Goal: Task Accomplishment & Management: Manage account settings

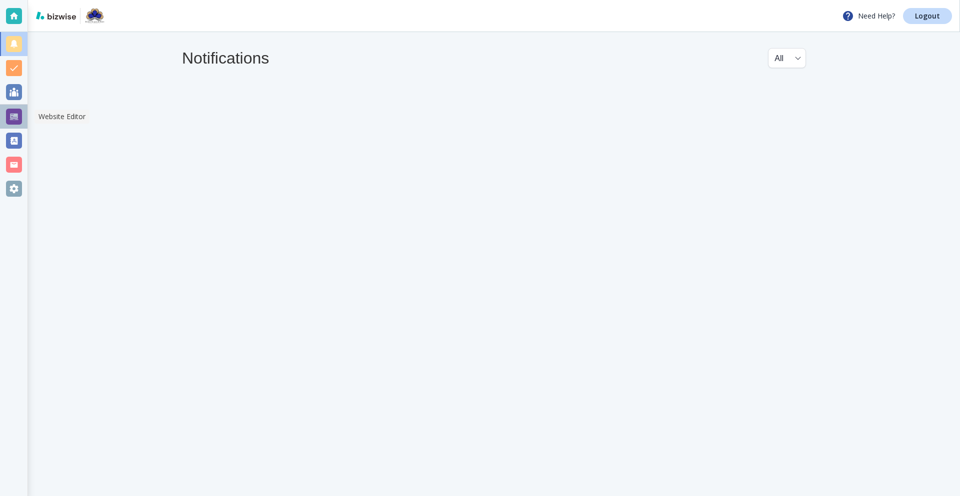
click at [18, 119] on div at bounding box center [14, 117] width 16 height 16
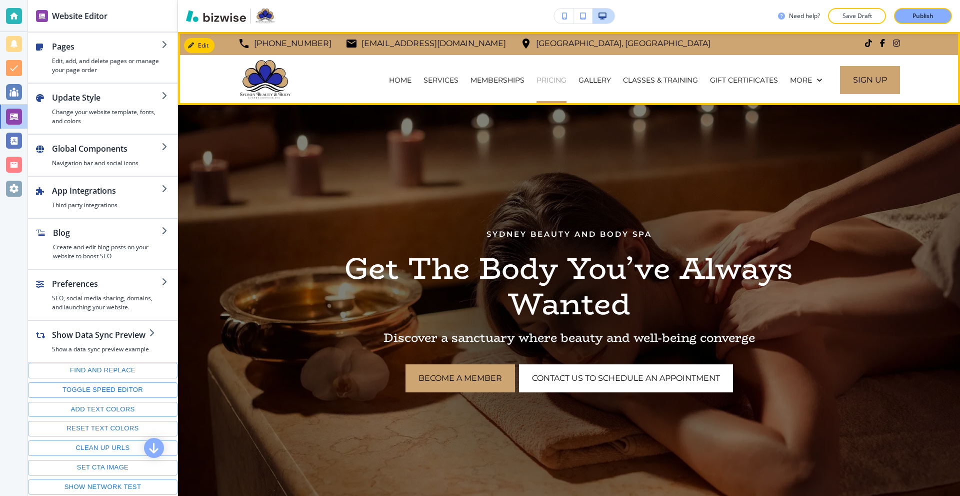
click at [537, 83] on p "PRICING" at bounding box center [552, 80] width 30 height 10
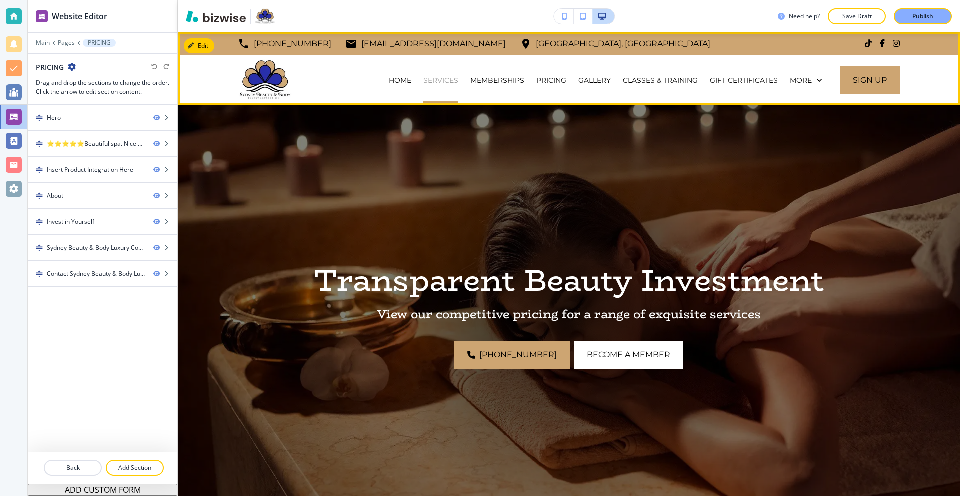
click at [437, 81] on p "SERVICES" at bounding box center [441, 80] width 35 height 10
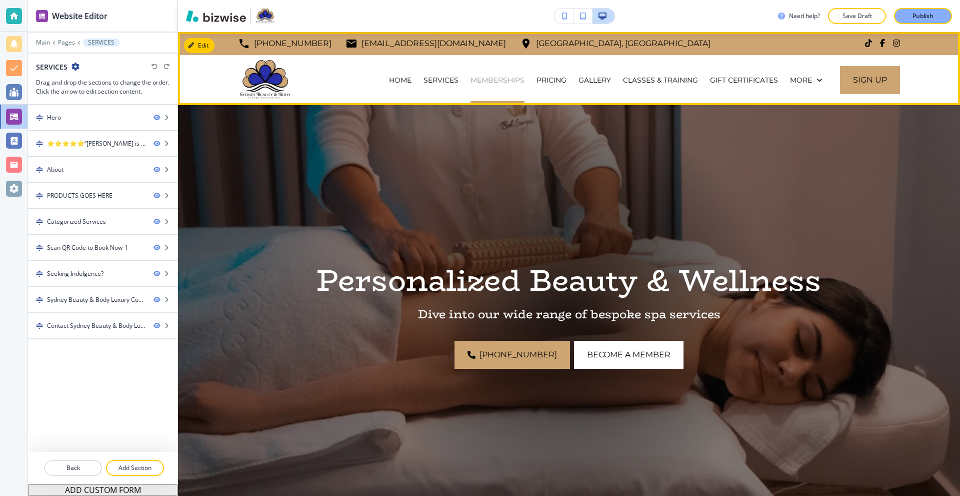
click at [490, 82] on p "MEMBERSHIPS" at bounding box center [498, 80] width 54 height 10
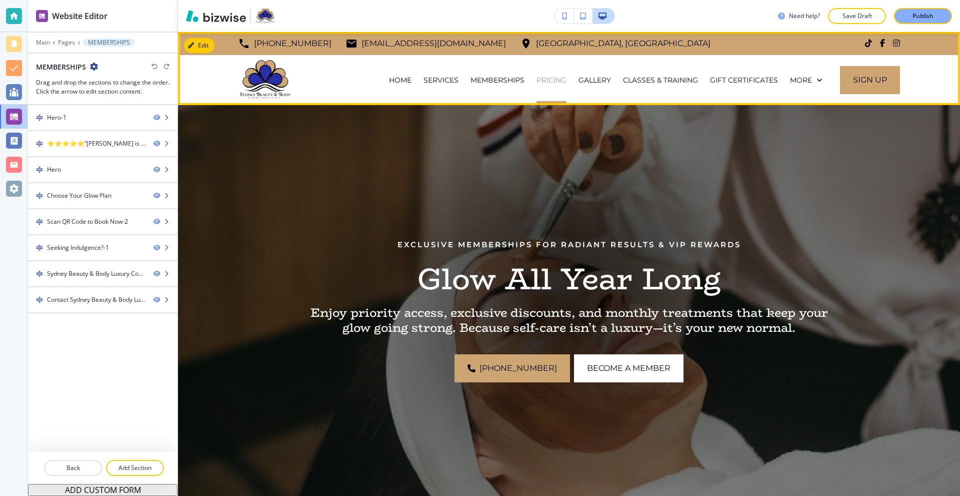
click at [538, 83] on p "PRICING" at bounding box center [552, 80] width 30 height 10
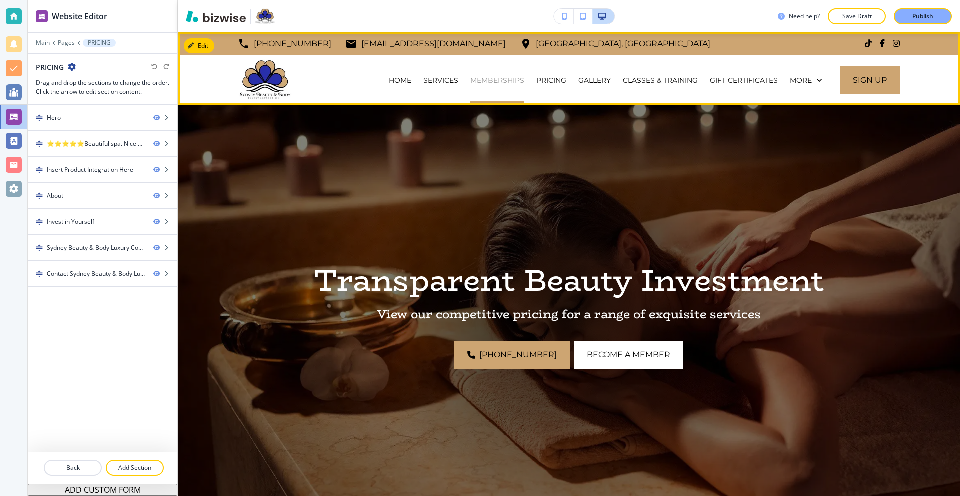
click at [488, 83] on p "MEMBERSHIPS" at bounding box center [498, 80] width 54 height 10
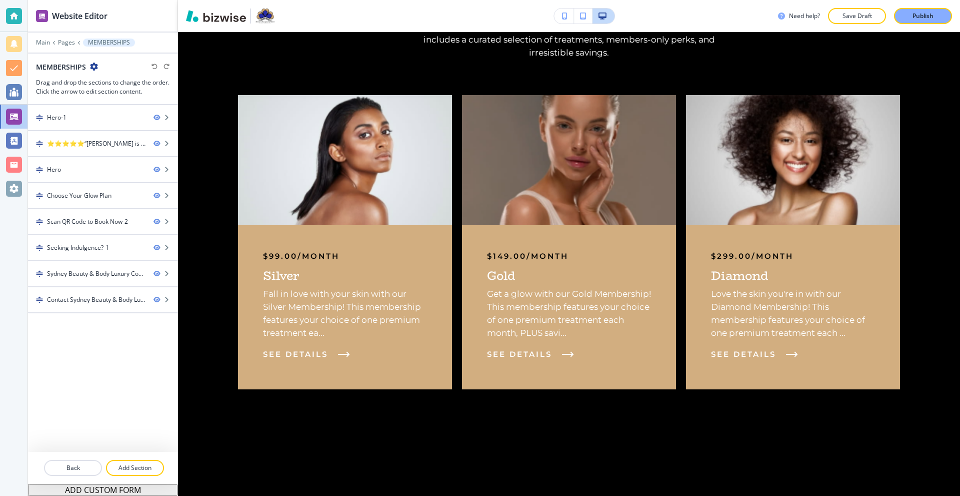
scroll to position [800, 0]
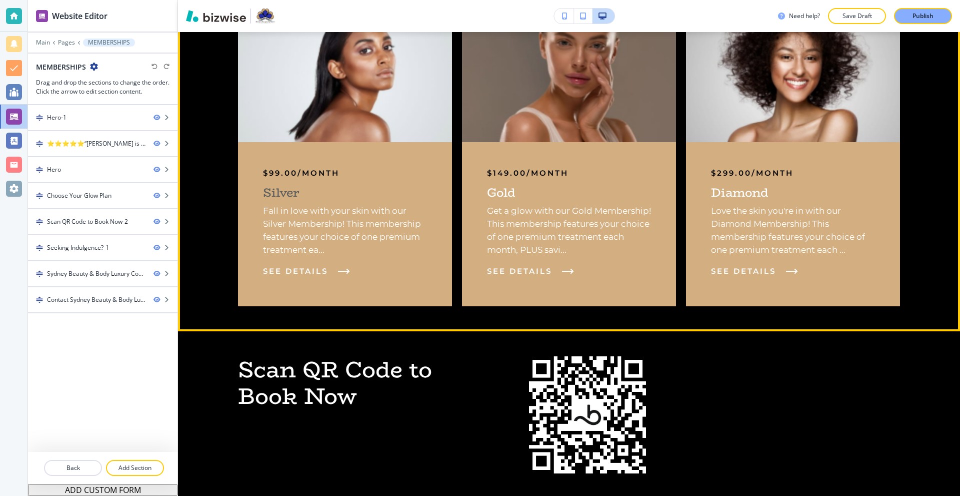
click at [359, 256] on p "Fall in love with your skin with our Silver Membership! This membership feature…" at bounding box center [345, 230] width 164 height 52
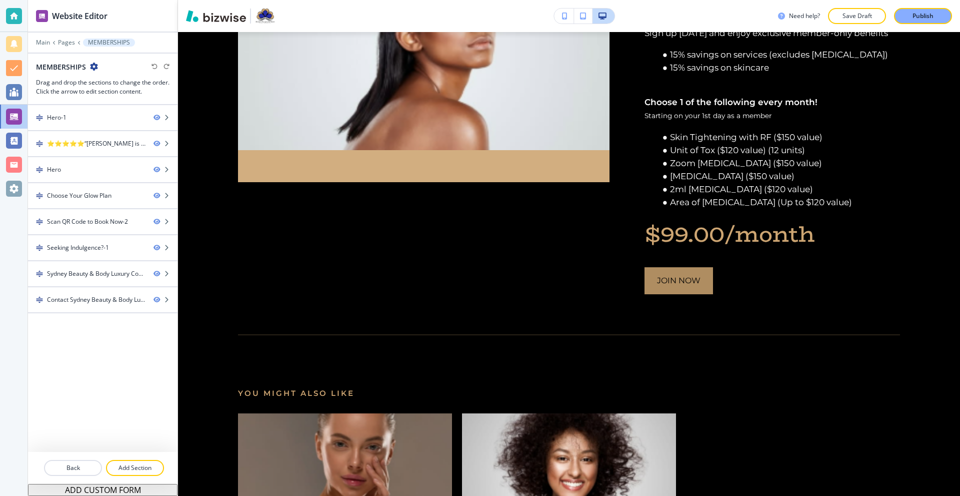
scroll to position [150, 0]
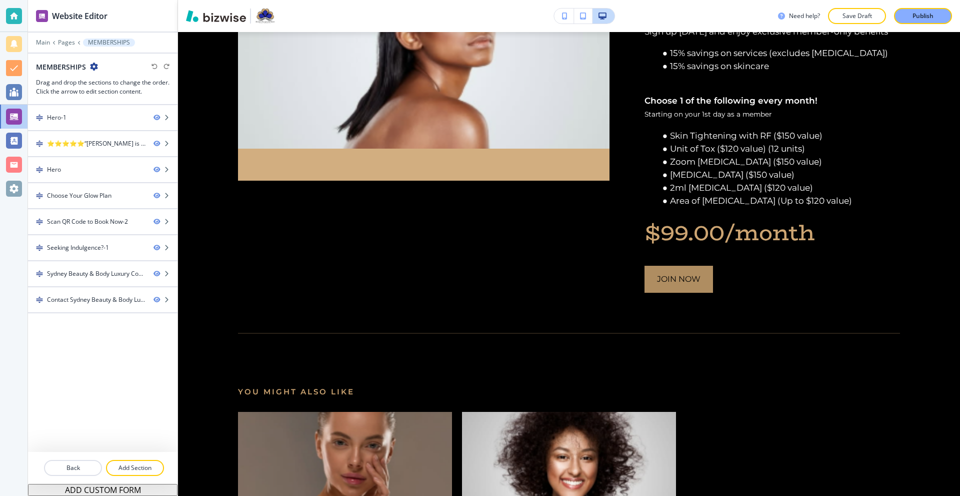
click at [669, 293] on button "Join Now" at bounding box center [679, 279] width 69 height 27
click at [673, 293] on button "Join Now" at bounding box center [679, 279] width 69 height 27
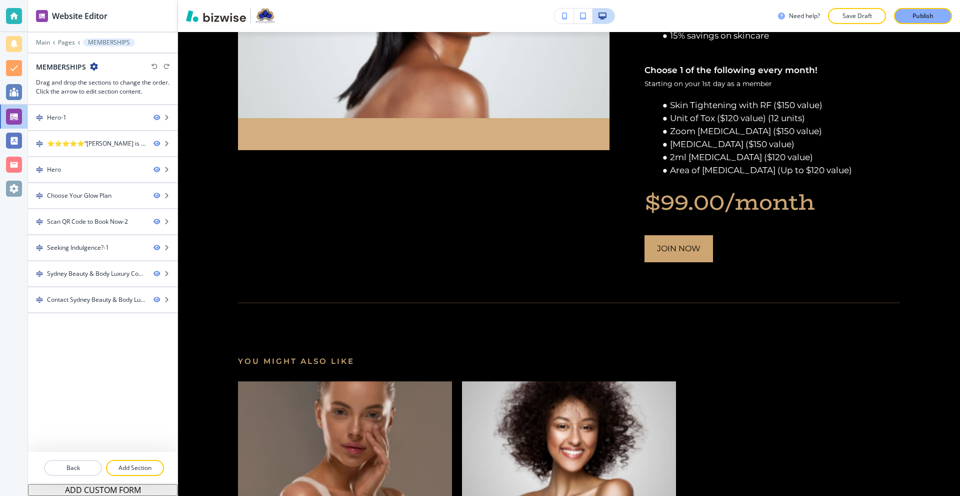
scroll to position [146, 0]
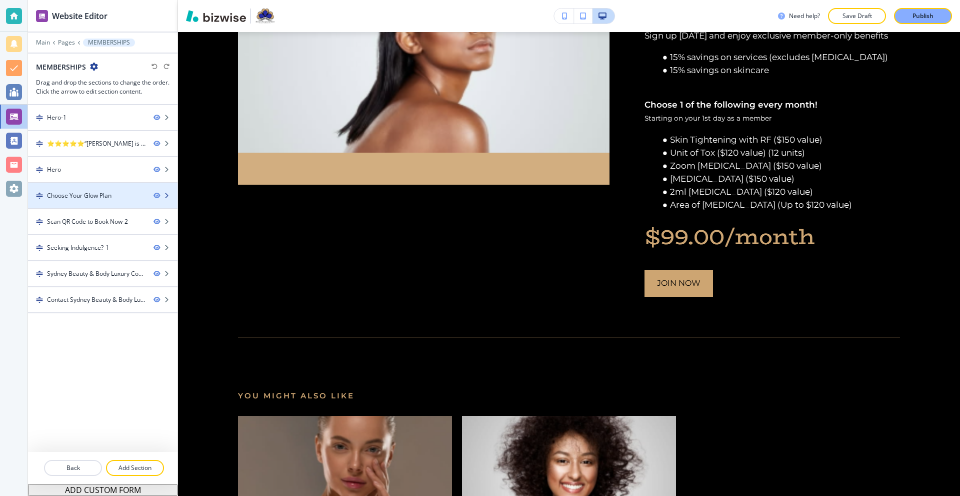
click at [86, 203] on div at bounding box center [103, 204] width 150 height 8
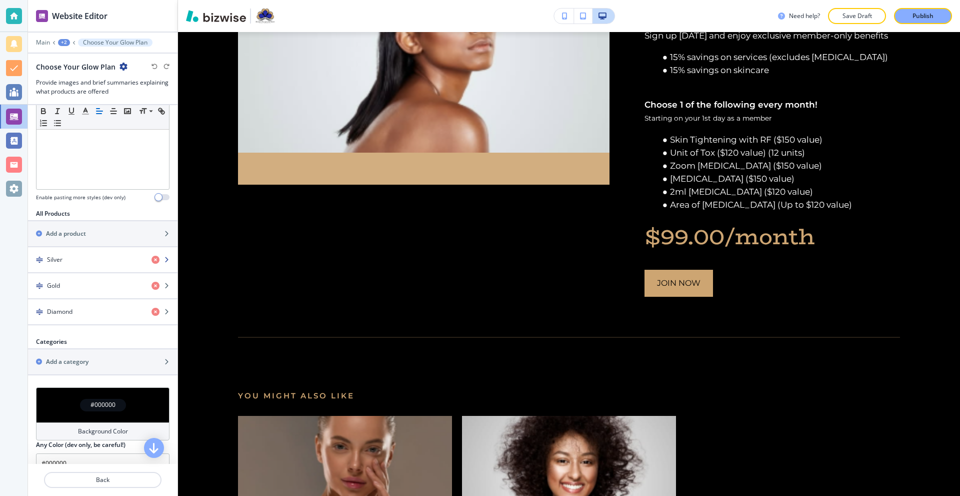
scroll to position [305, 0]
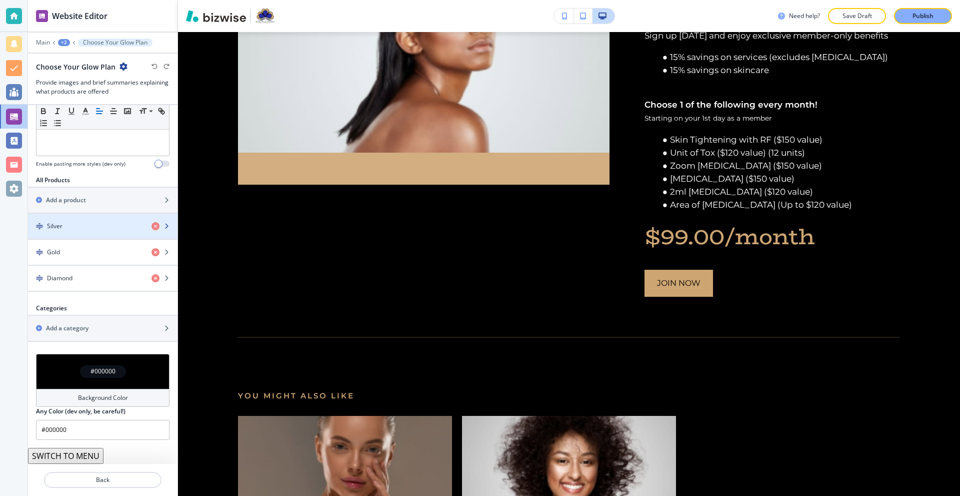
click at [88, 236] on div "button" at bounding box center [103, 235] width 150 height 8
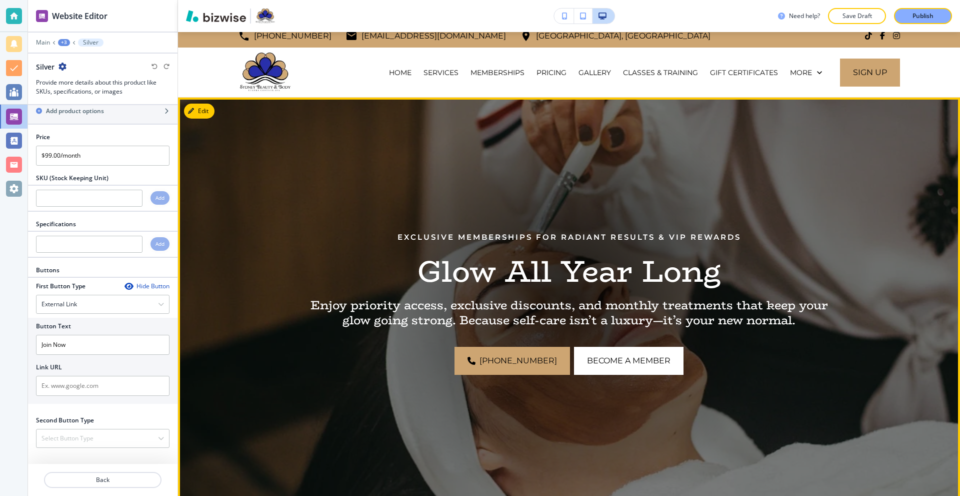
scroll to position [0, 0]
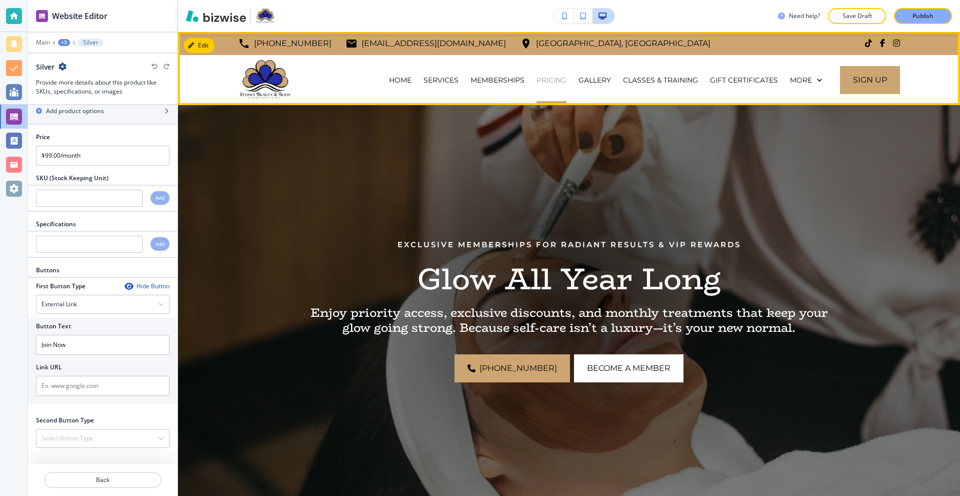
click at [546, 83] on p "PRICING" at bounding box center [552, 80] width 30 height 10
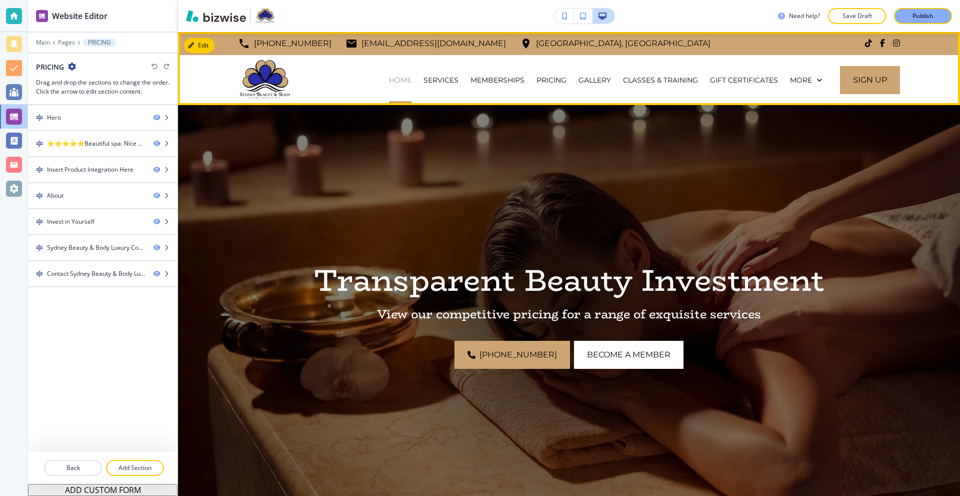
click at [397, 82] on p "HOME" at bounding box center [400, 80] width 23 height 10
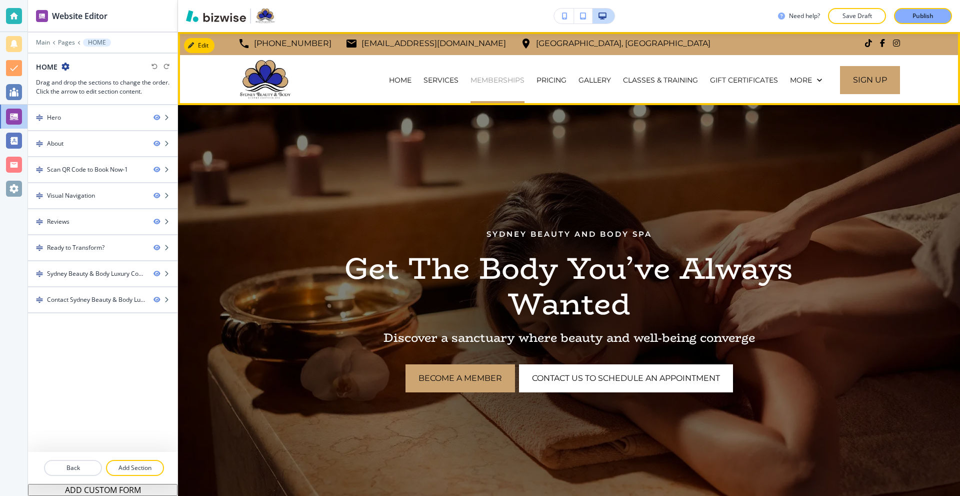
click at [480, 78] on p "MEMBERSHIPS" at bounding box center [498, 80] width 54 height 10
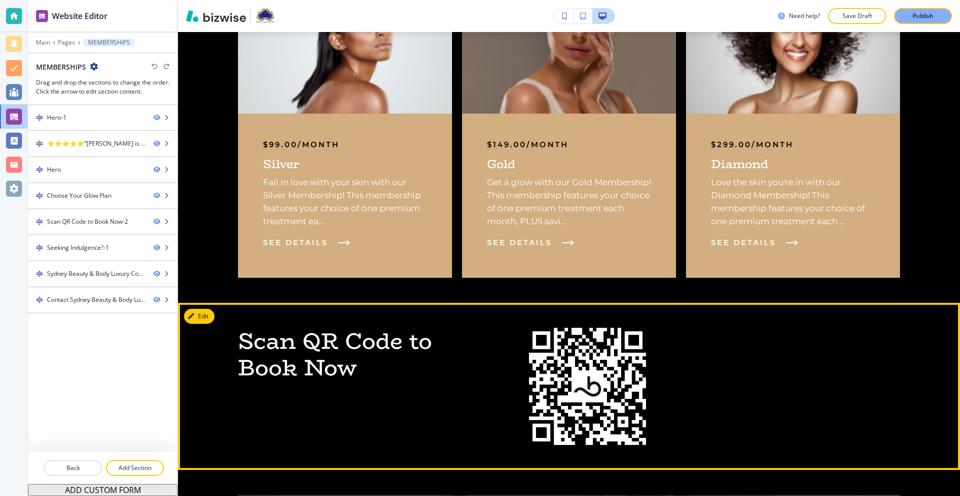
scroll to position [750, 0]
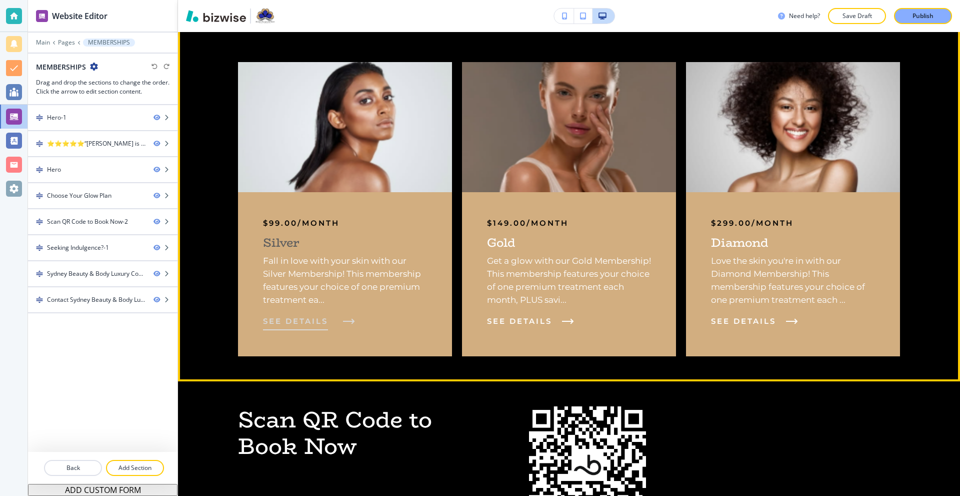
click at [329, 320] on button "See Details" at bounding box center [306, 321] width 87 height 12
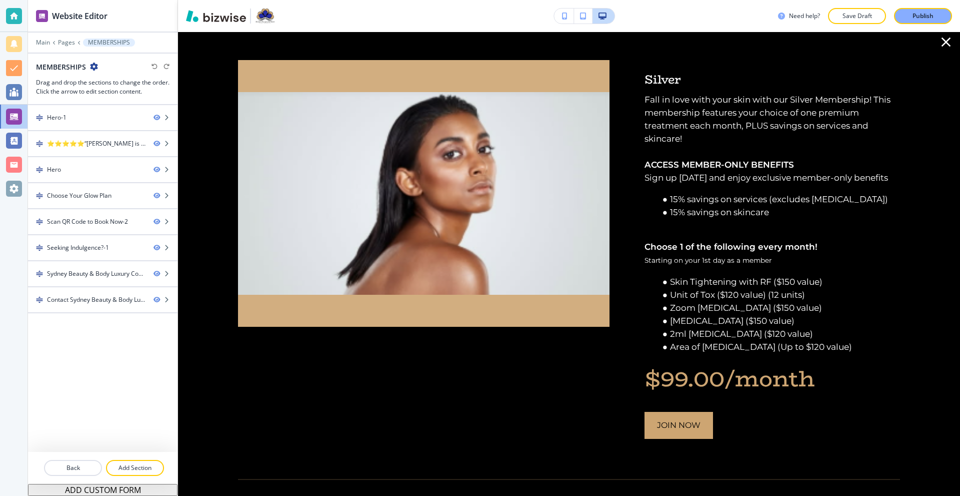
scroll to position [0, 0]
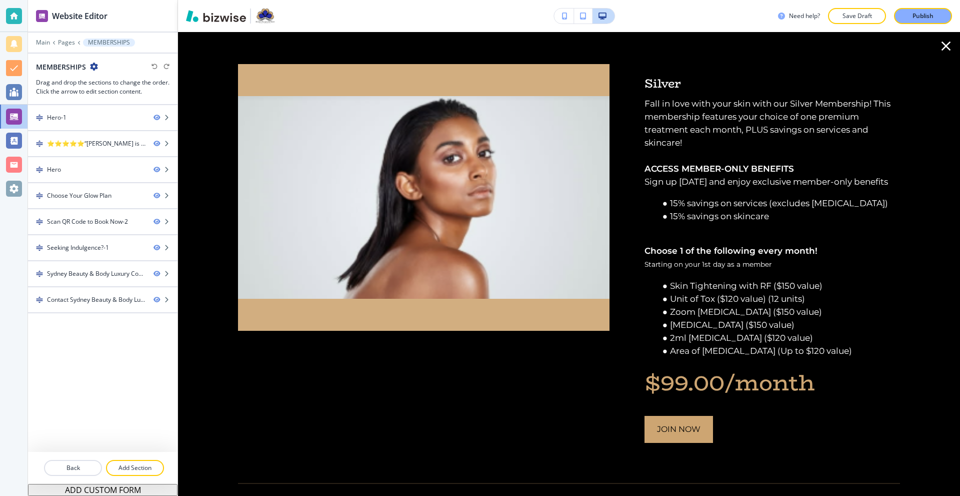
click at [938, 45] on icon "button" at bounding box center [946, 46] width 16 height 16
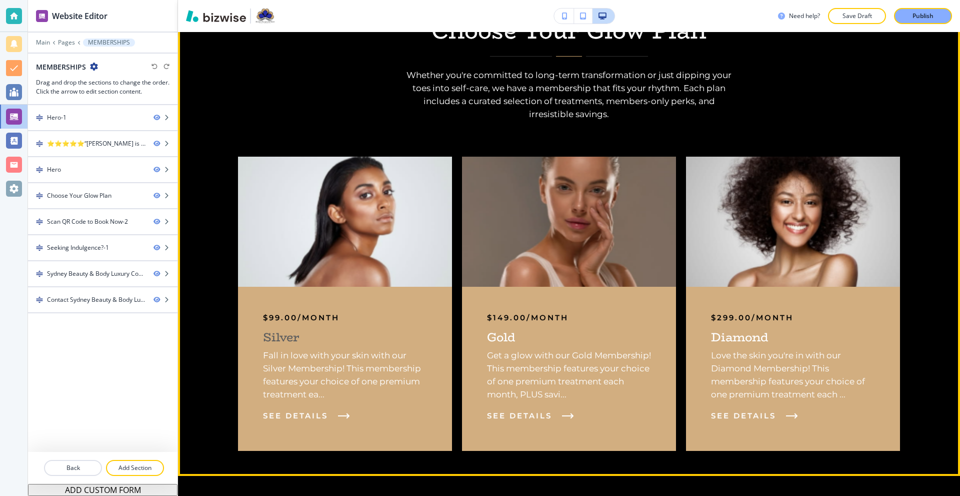
scroll to position [650, 0]
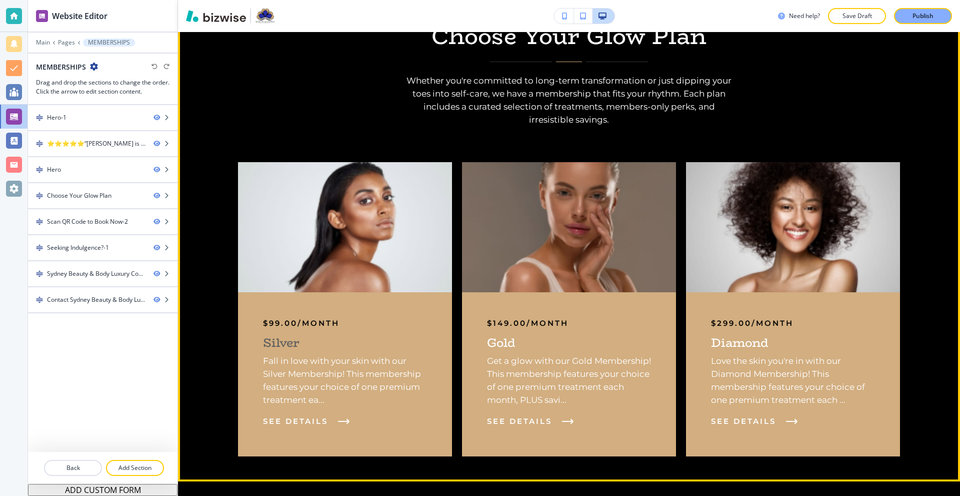
click at [318, 362] on p "Fall in love with your skin with our Silver Membership! This membership feature…" at bounding box center [345, 380] width 164 height 52
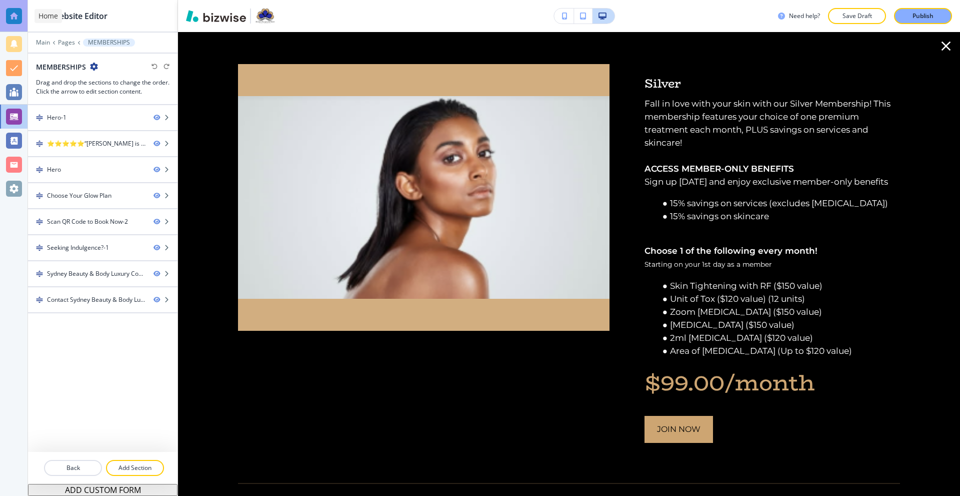
click at [13, 12] on div at bounding box center [14, 16] width 16 height 16
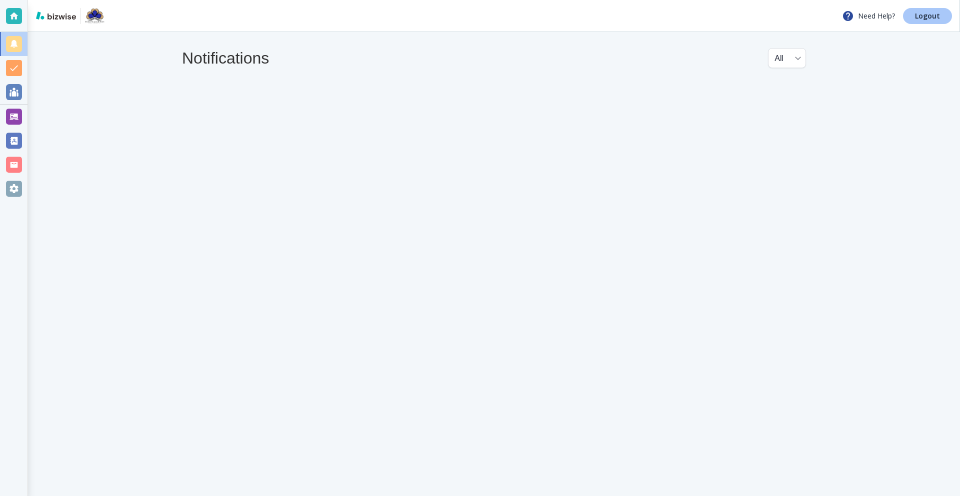
click at [923, 17] on p "Logout" at bounding box center [927, 16] width 25 height 7
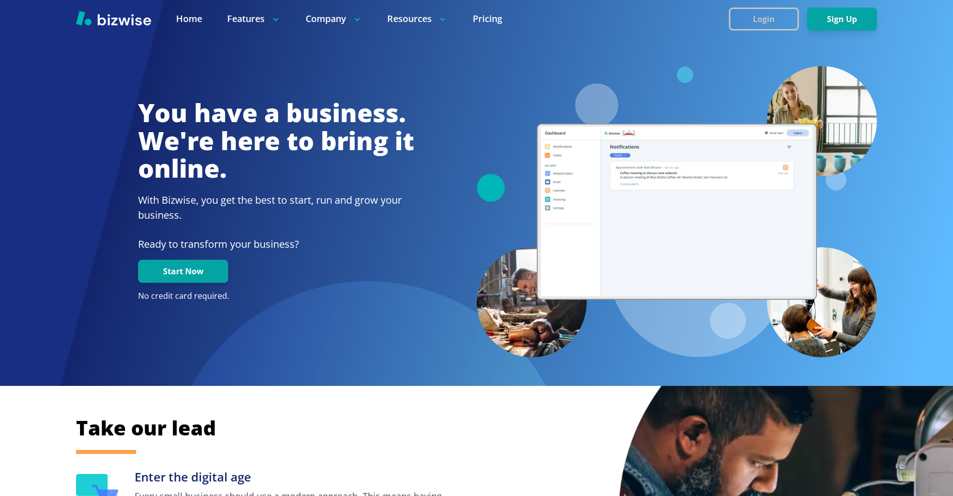
click at [745, 20] on button "Login" at bounding box center [764, 19] width 70 height 23
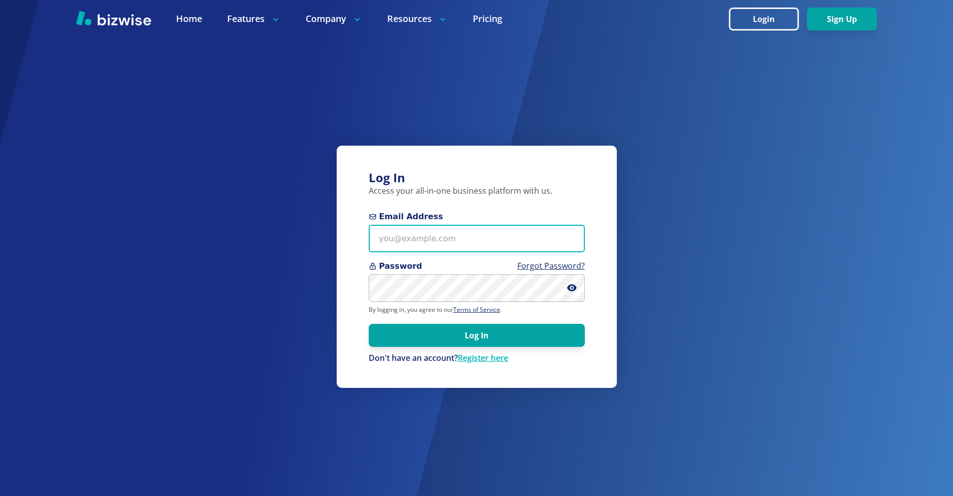
drag, startPoint x: 467, startPoint y: 235, endPoint x: 383, endPoint y: 132, distance: 133.3
click at [466, 234] on input "Email Address" at bounding box center [477, 239] width 216 height 28
paste input "dixon@3elementslifestyle.com"
type input "dixon@3elementslifestyle.com"
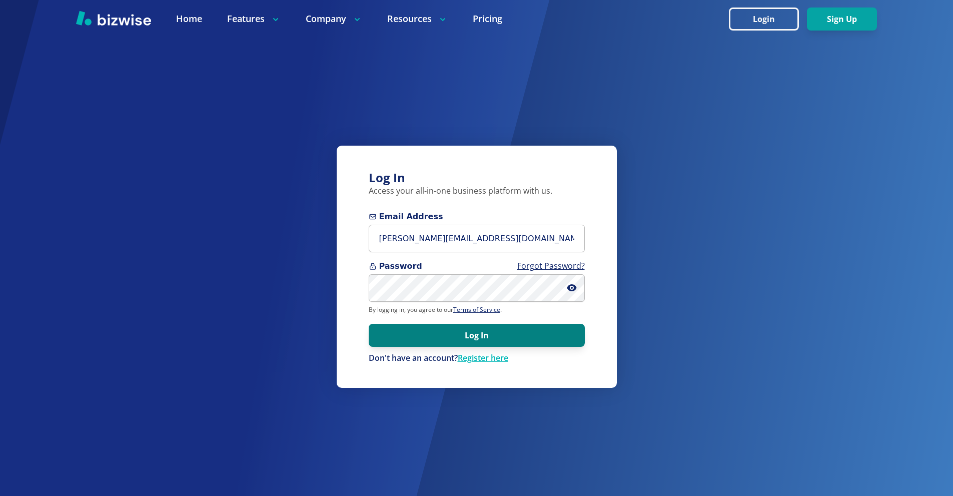
click at [478, 338] on button "Log In" at bounding box center [477, 335] width 216 height 23
